Goal: Find specific page/section: Find specific page/section

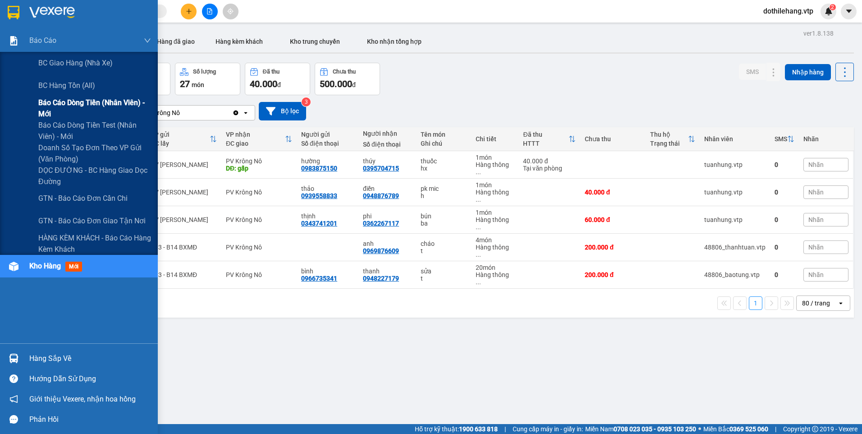
click at [60, 106] on span "Báo cáo dòng tiền (nhân viên) - mới" at bounding box center [94, 108] width 113 height 23
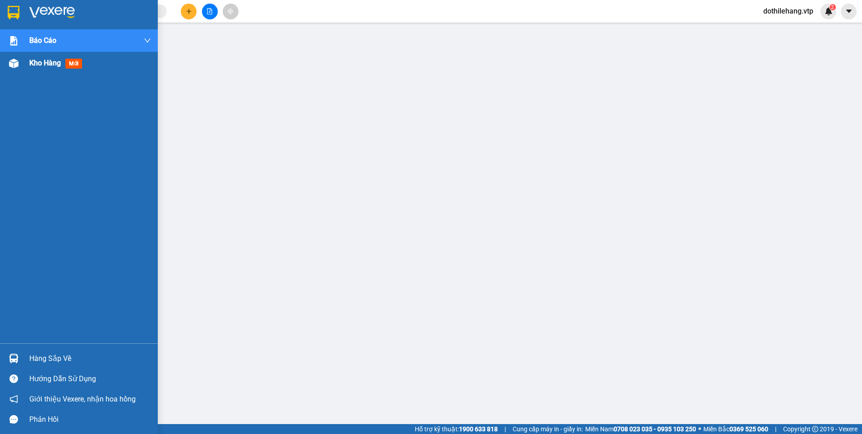
click at [14, 69] on div at bounding box center [14, 63] width 16 height 16
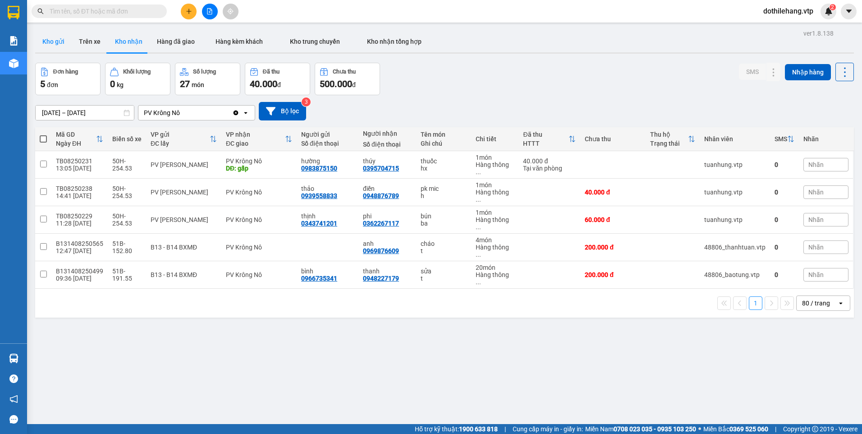
click at [56, 47] on button "Kho gửi" at bounding box center [53, 42] width 37 height 22
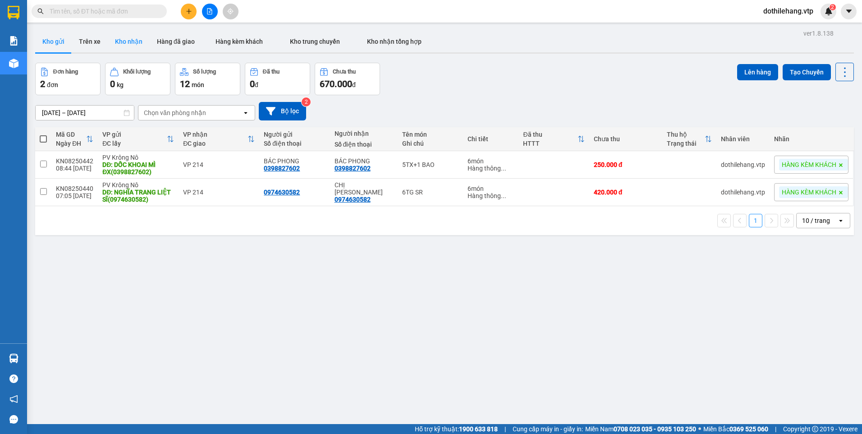
click at [115, 42] on button "Kho nhận" at bounding box center [129, 42] width 42 height 22
